Goal: Task Accomplishment & Management: Complete application form

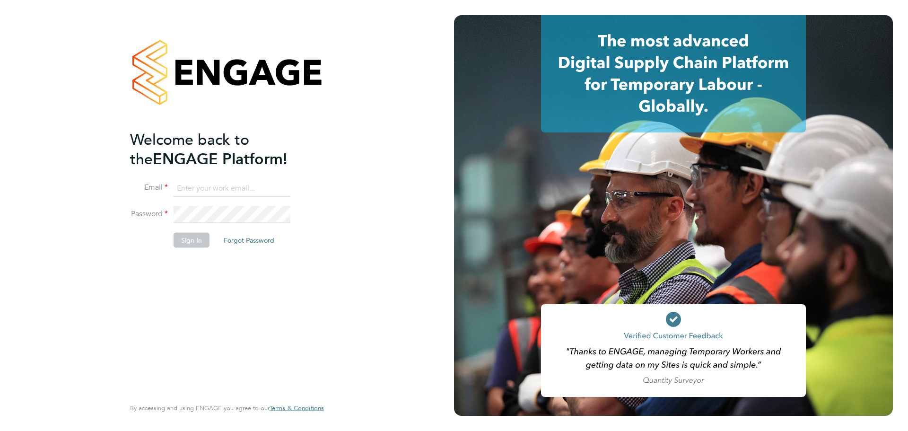
click at [222, 184] on input at bounding box center [232, 188] width 117 height 17
type input "sikander02@live.com"
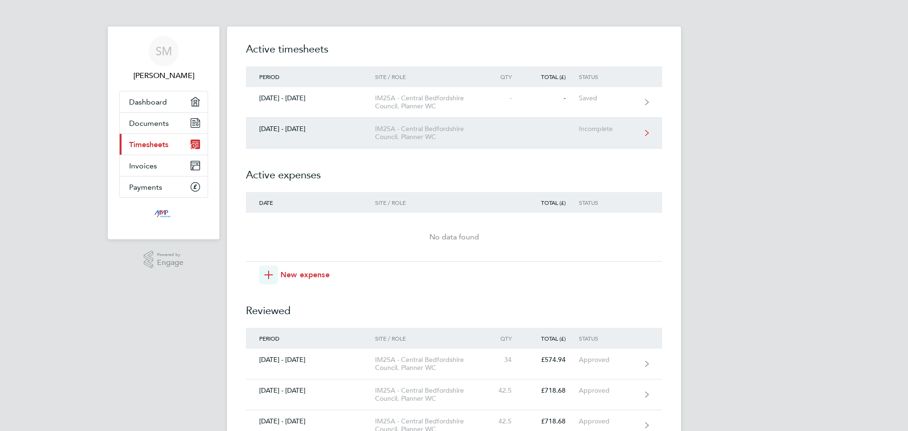
click at [445, 136] on div "IM25A - Central Bedfordshire Council, Planner WC" at bounding box center [429, 133] width 108 height 16
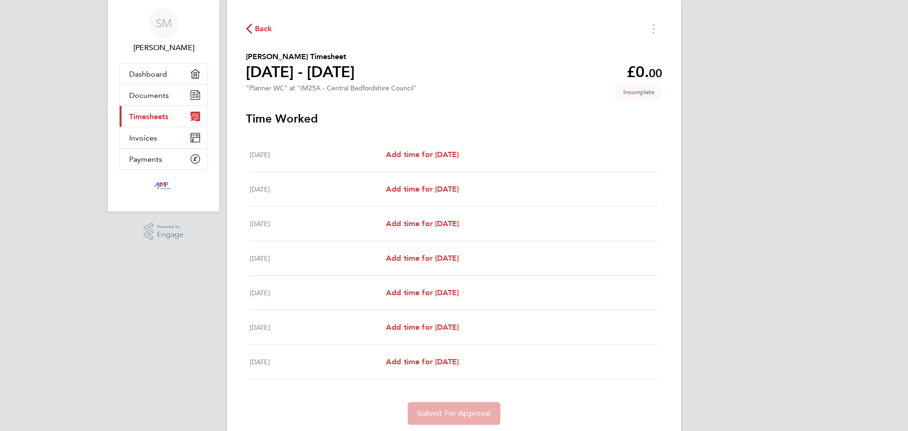
scroll to position [60, 0]
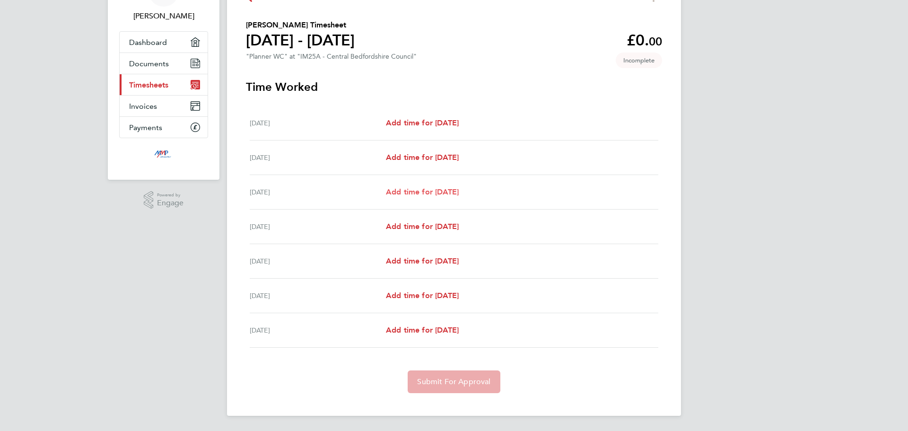
click at [432, 193] on span "Add time for [DATE]" at bounding box center [422, 191] width 73 height 9
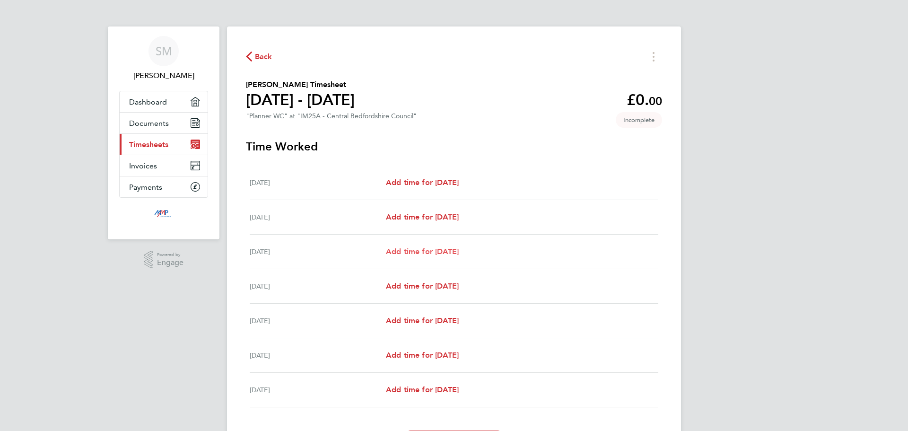
select select "30"
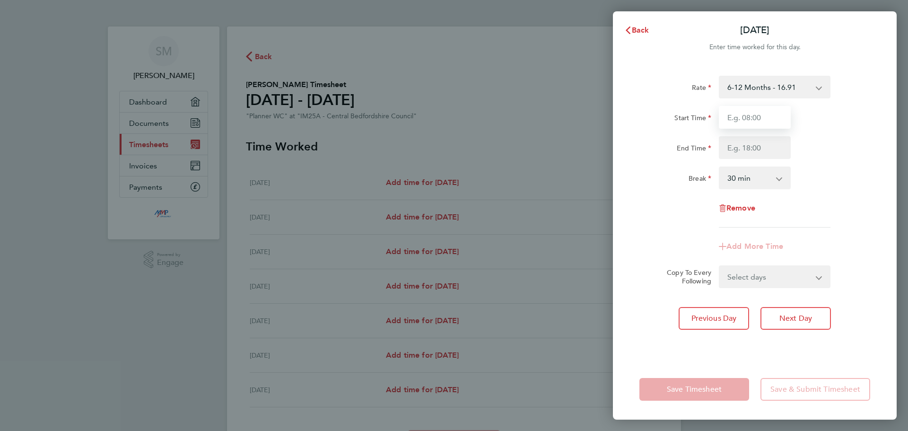
click at [749, 122] on input "Start Time" at bounding box center [755, 117] width 72 height 23
type input "08:00"
click at [759, 147] on input "End Time" at bounding box center [755, 147] width 72 height 23
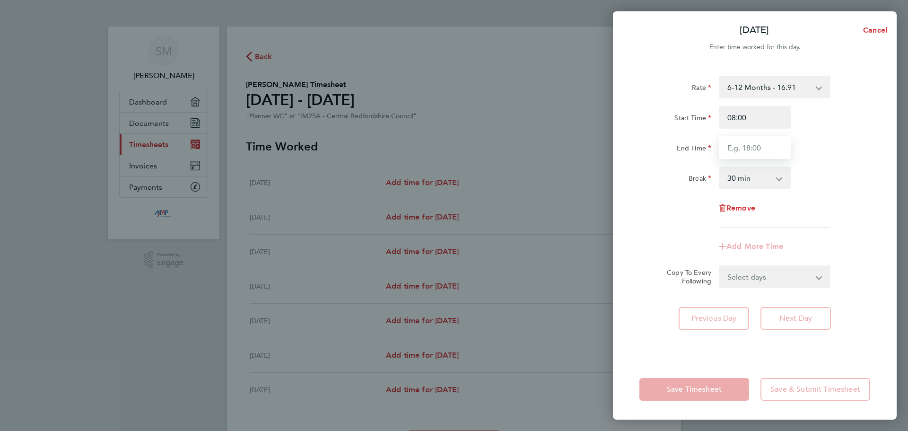
type input "1700"
click at [753, 138] on input "1700" at bounding box center [755, 147] width 72 height 23
drag, startPoint x: 758, startPoint y: 142, endPoint x: 654, endPoint y: 143, distance: 104.6
click at [653, 143] on div "End Time 1700" at bounding box center [755, 147] width 238 height 23
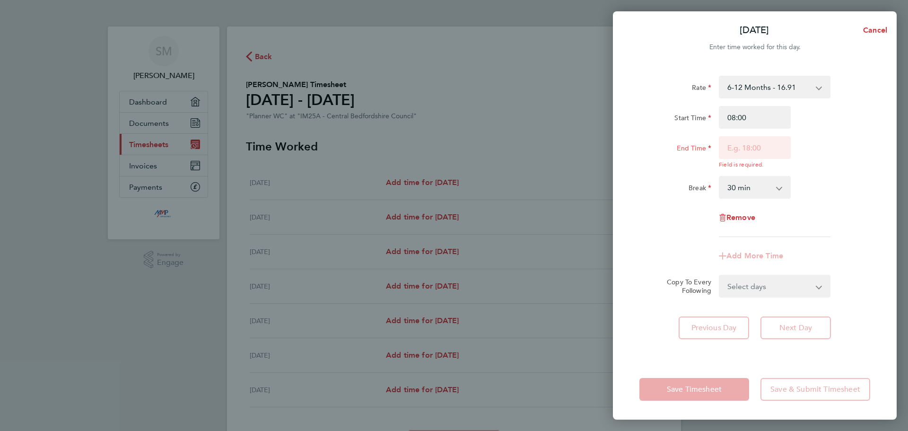
click at [755, 160] on div "Rate 6-12 Months - 16.91 Start Time 08:00 End Time Field is required. Break 0 m…" at bounding box center [755, 156] width 231 height 161
click at [760, 147] on input "End Time" at bounding box center [755, 147] width 72 height 23
type input "17:00"
click at [818, 190] on div "Rate 6-12 Months - 16.91 Start Time 08:00 End Time 17:00 Field is required. Bre…" at bounding box center [755, 156] width 231 height 161
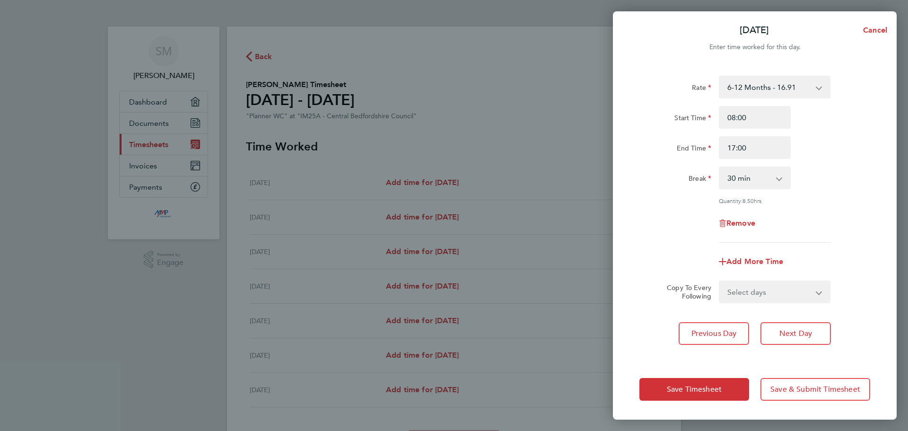
click at [771, 294] on select "Select days Day [DATE] [DATE] [DATE] [DATE]" at bounding box center [769, 291] width 99 height 21
select select "TUE"
click at [720, 281] on select "Select days Day [DATE] [DATE] [DATE] [DATE]" at bounding box center [769, 291] width 99 height 21
select select "[DATE]"
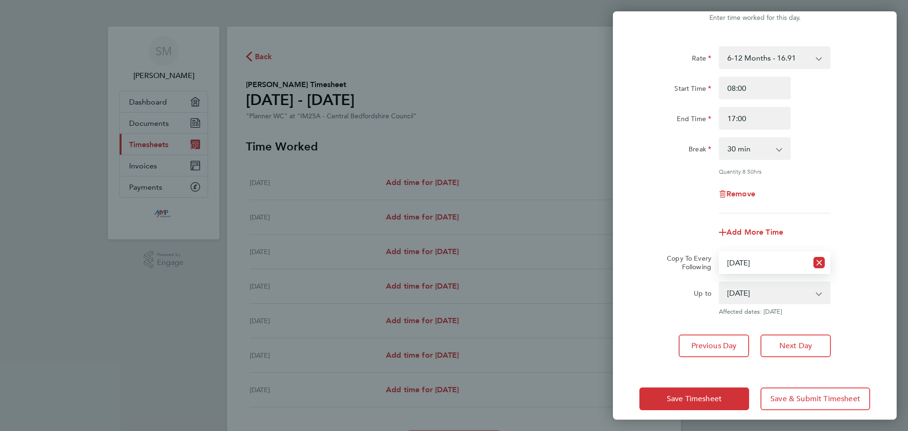
scroll to position [38, 0]
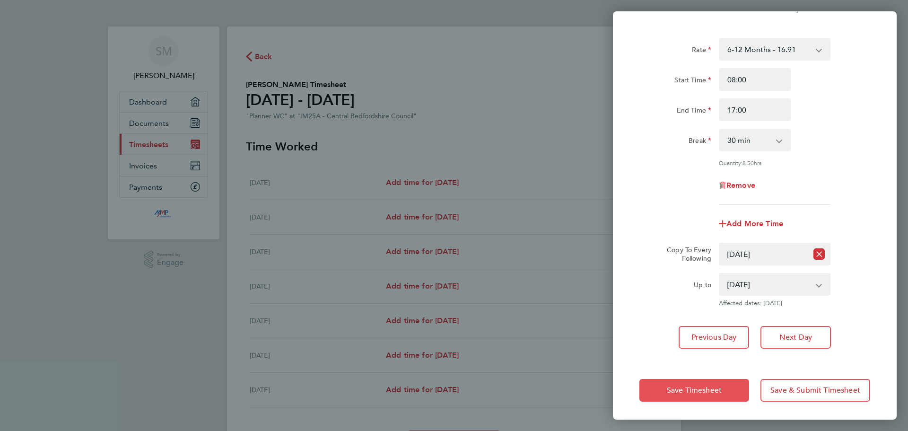
click at [703, 389] on span "Save Timesheet" at bounding box center [694, 390] width 55 height 9
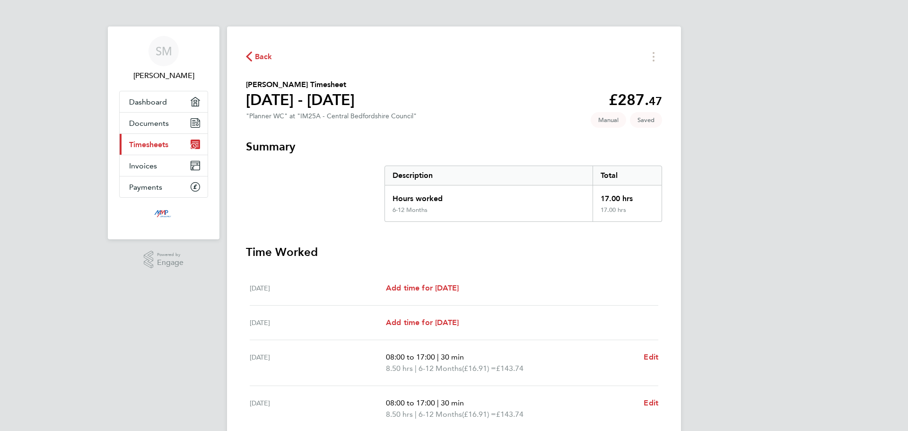
scroll to position [188, 0]
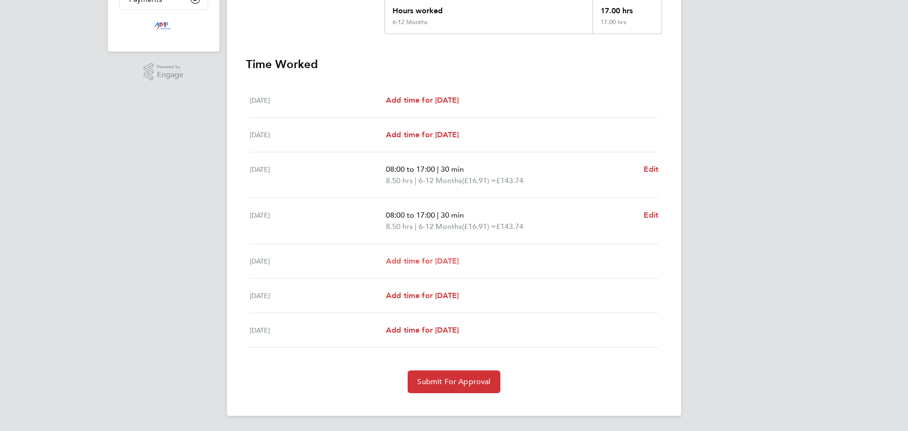
click at [444, 259] on span "Add time for [DATE]" at bounding box center [422, 260] width 73 height 9
select select "30"
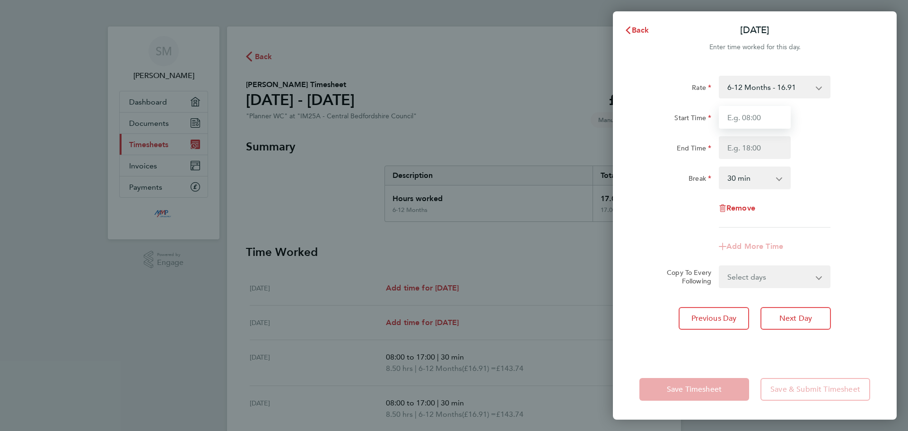
click at [742, 120] on input "Start Time" at bounding box center [755, 117] width 72 height 23
type input "08:00"
click at [761, 150] on input "End Time" at bounding box center [755, 147] width 72 height 23
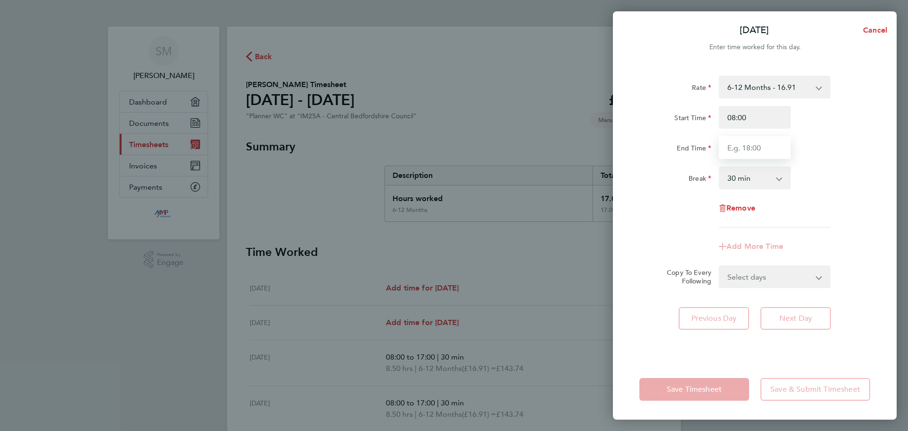
type input "17:00"
click at [821, 177] on div "Break 0 min 15 min 30 min 45 min 60 min 75 min 90 min" at bounding box center [755, 178] width 238 height 23
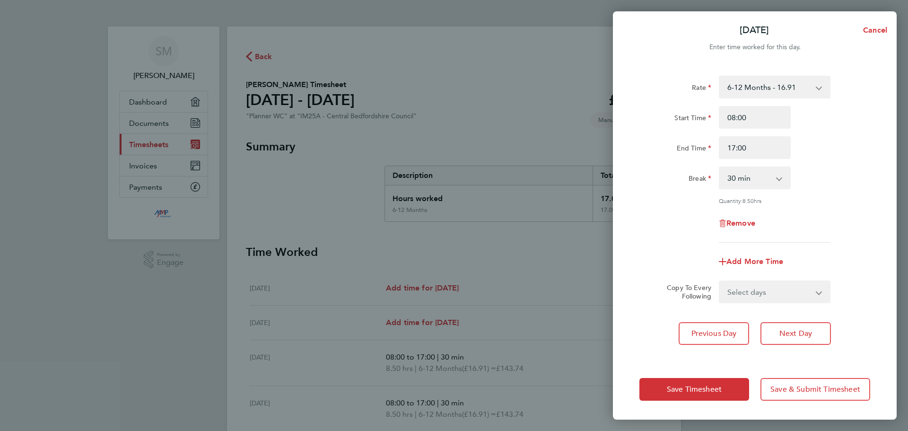
click at [741, 290] on select "Select days Day [DATE] [DATE]" at bounding box center [769, 291] width 99 height 21
select select "THU"
click at [720, 281] on select "Select days Day [DATE] [DATE]" at bounding box center [769, 291] width 99 height 21
select select "[DATE]"
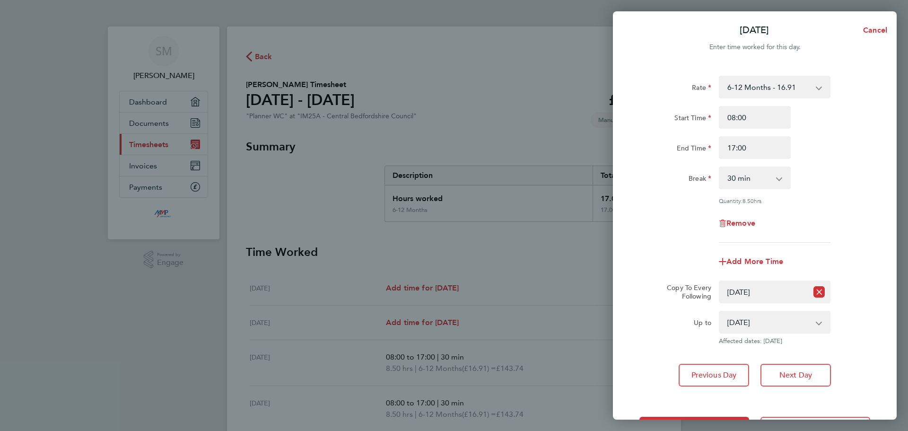
click at [644, 237] on div "Rate 6-12 Months - 16.91 Start Time 08:00 End Time 17:00 Break 0 min 15 min 30 …" at bounding box center [755, 159] width 231 height 167
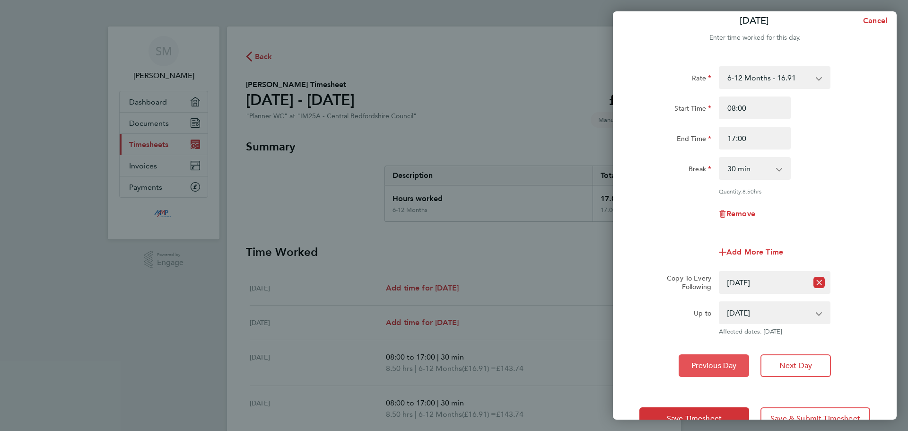
scroll to position [38, 0]
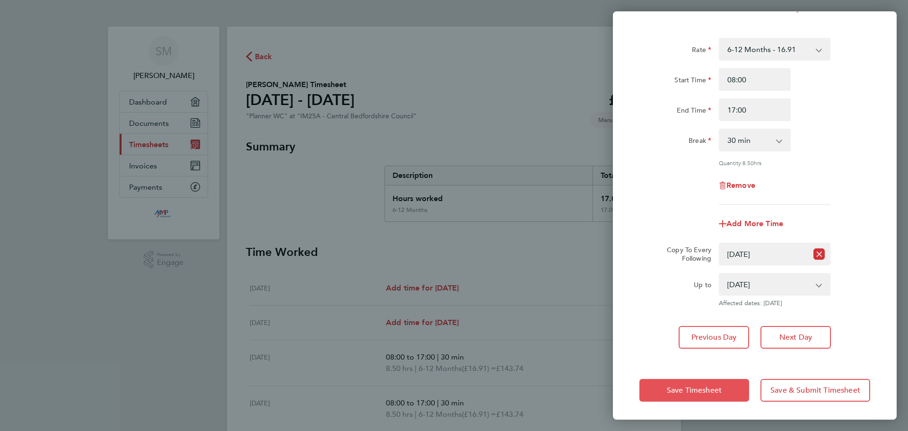
click at [706, 389] on span "Save Timesheet" at bounding box center [694, 390] width 55 height 9
